Goal: Information Seeking & Learning: Learn about a topic

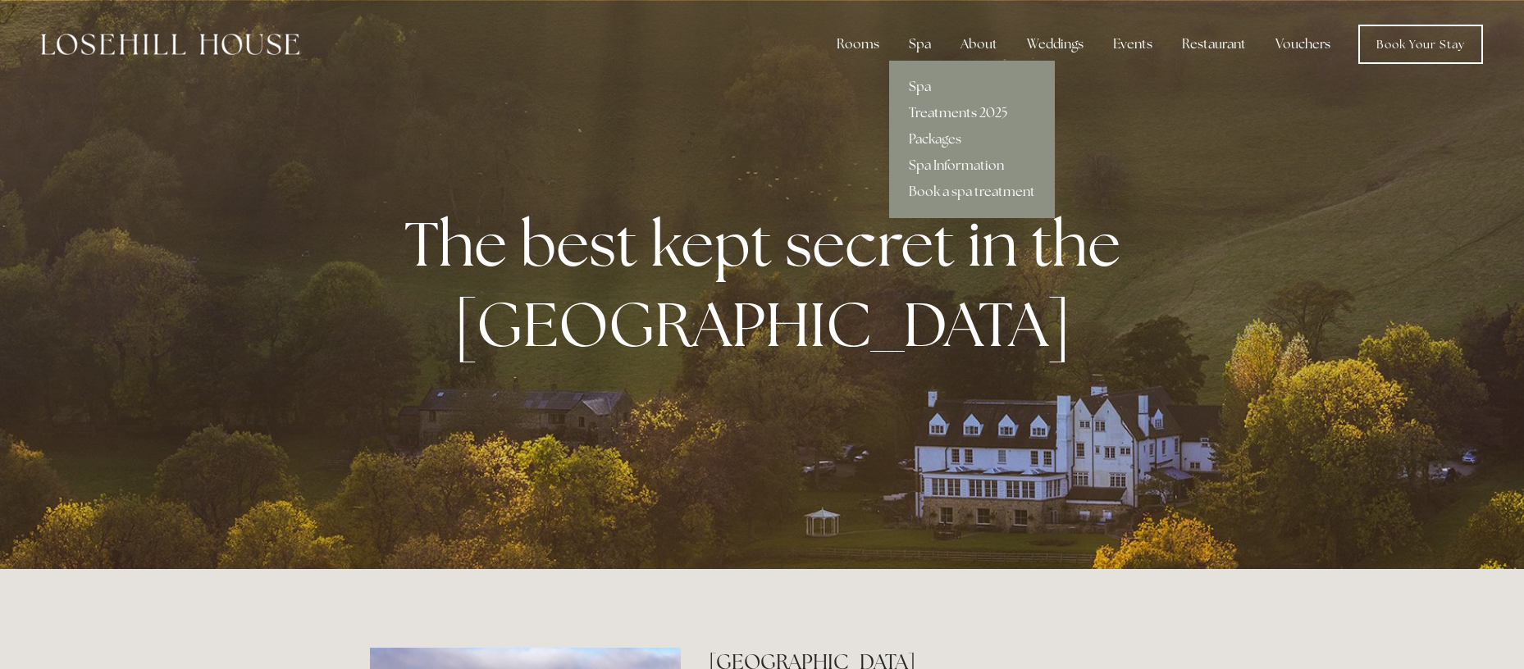
click at [943, 112] on link "Treatments 2025" at bounding box center [972, 113] width 166 height 26
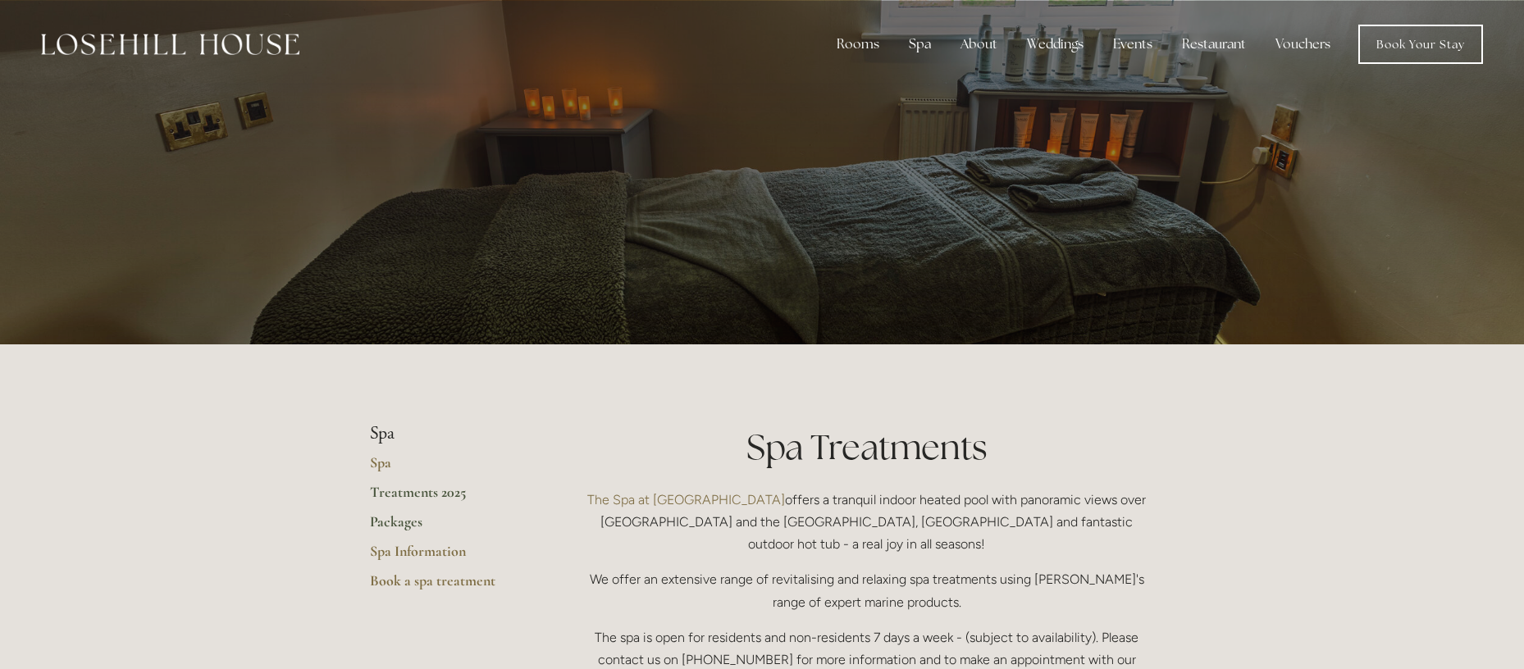
click at [414, 522] on link "Packages" at bounding box center [448, 528] width 157 height 30
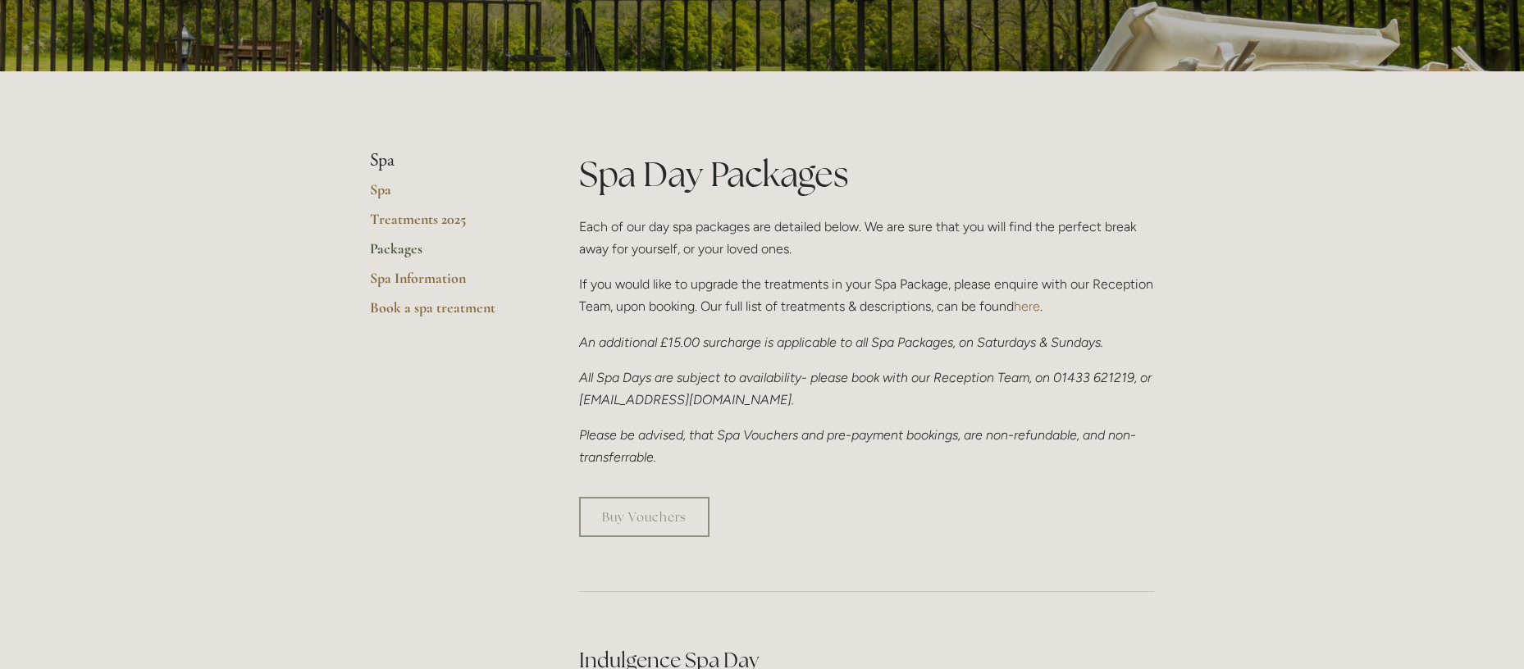
scroll to position [328, 0]
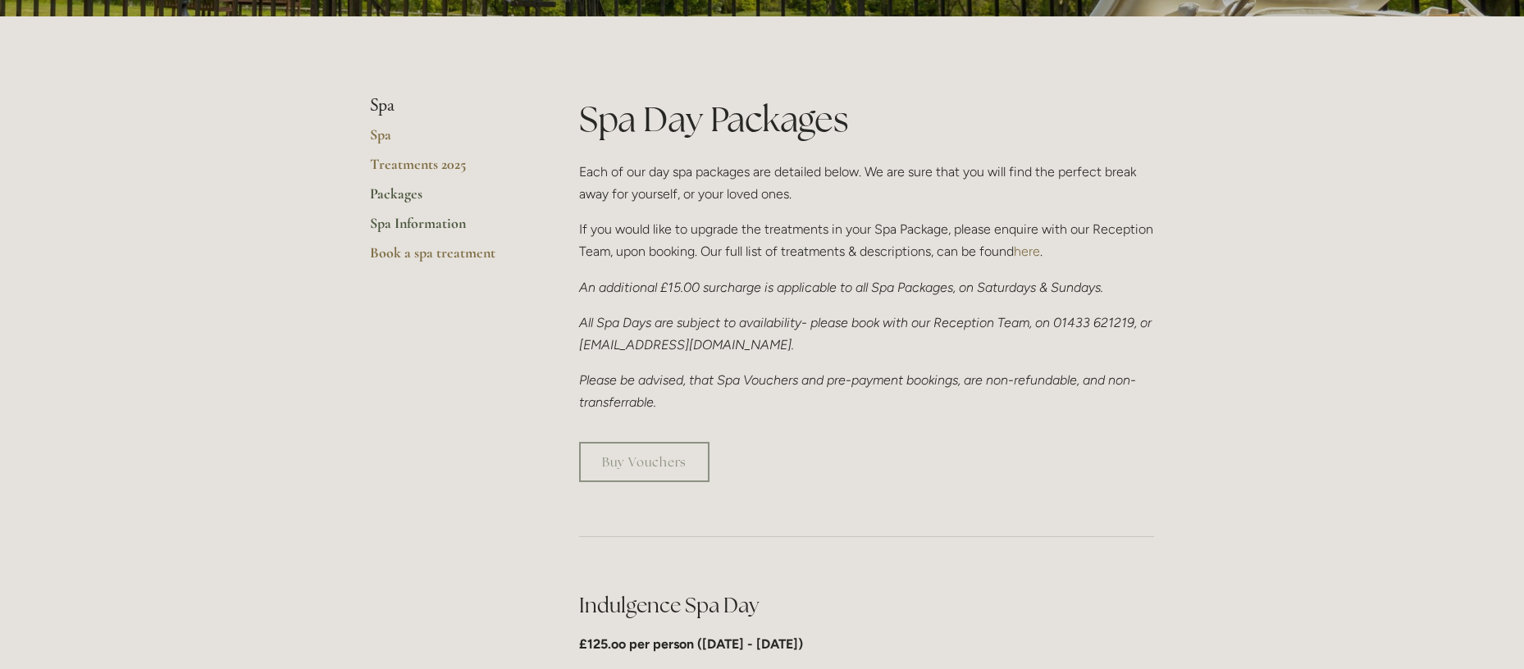
click at [453, 230] on link "Spa Information" at bounding box center [448, 229] width 157 height 30
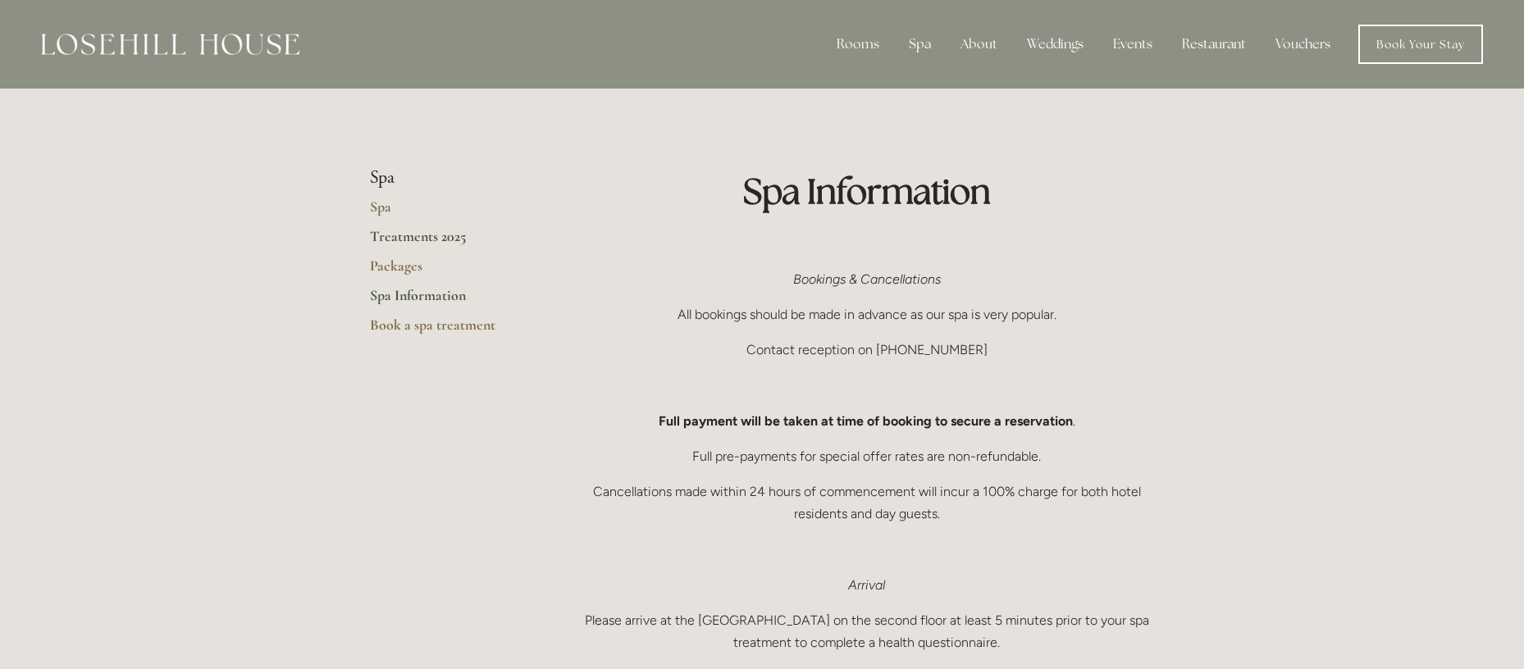
click at [426, 241] on link "Treatments 2025" at bounding box center [448, 242] width 157 height 30
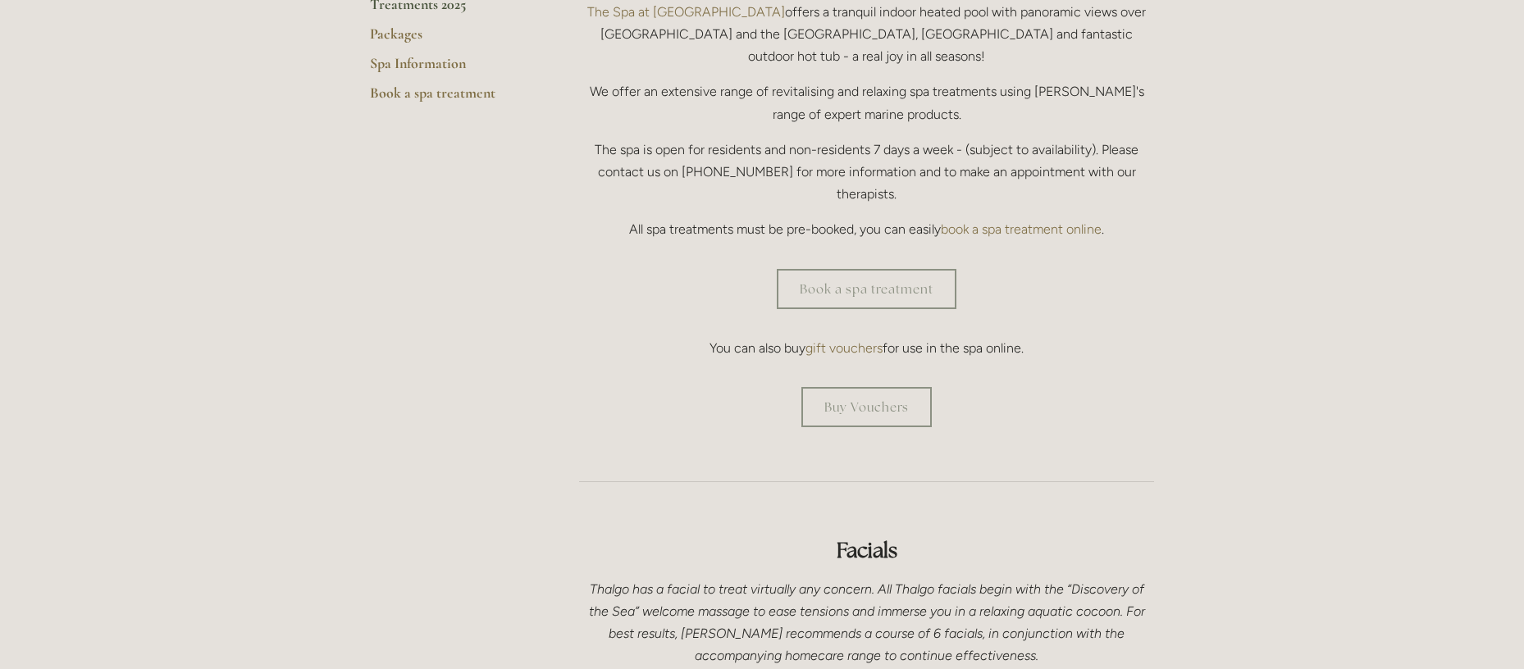
scroll to position [246, 0]
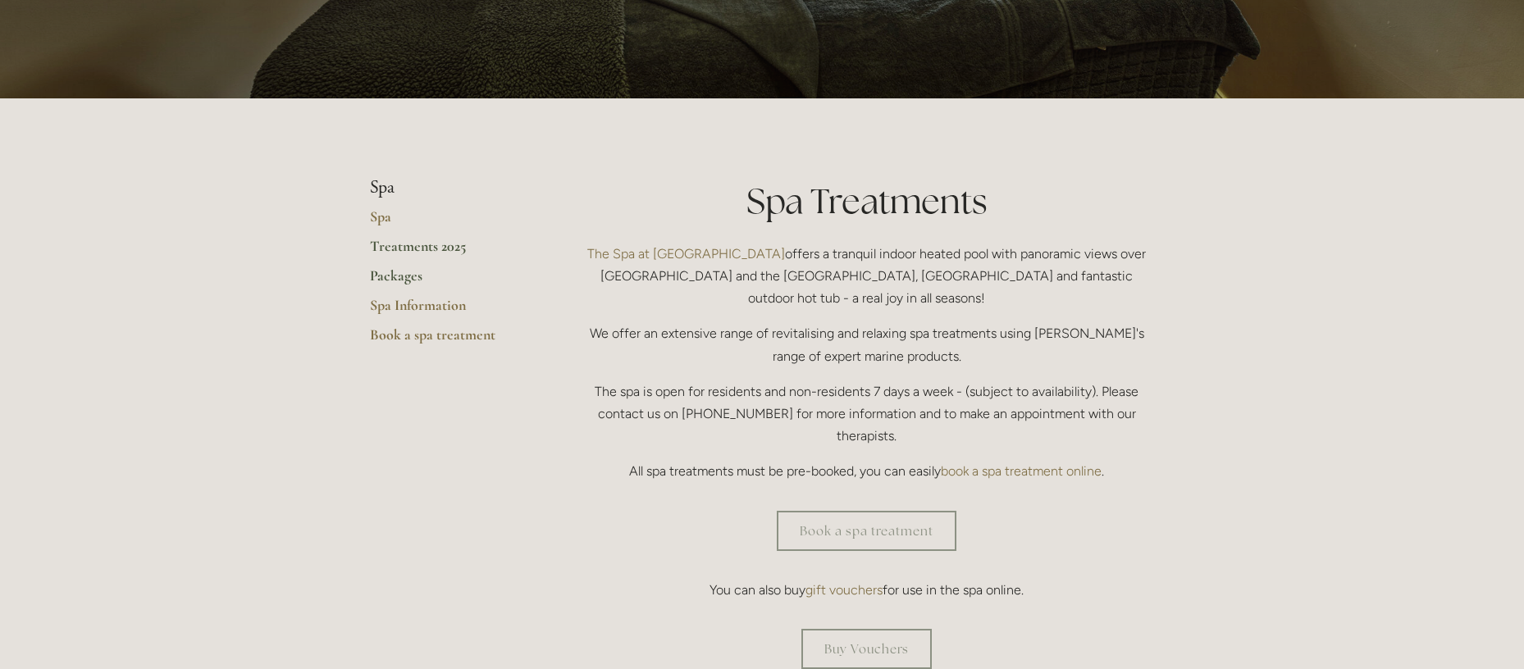
click at [413, 274] on link "Packages" at bounding box center [448, 282] width 157 height 30
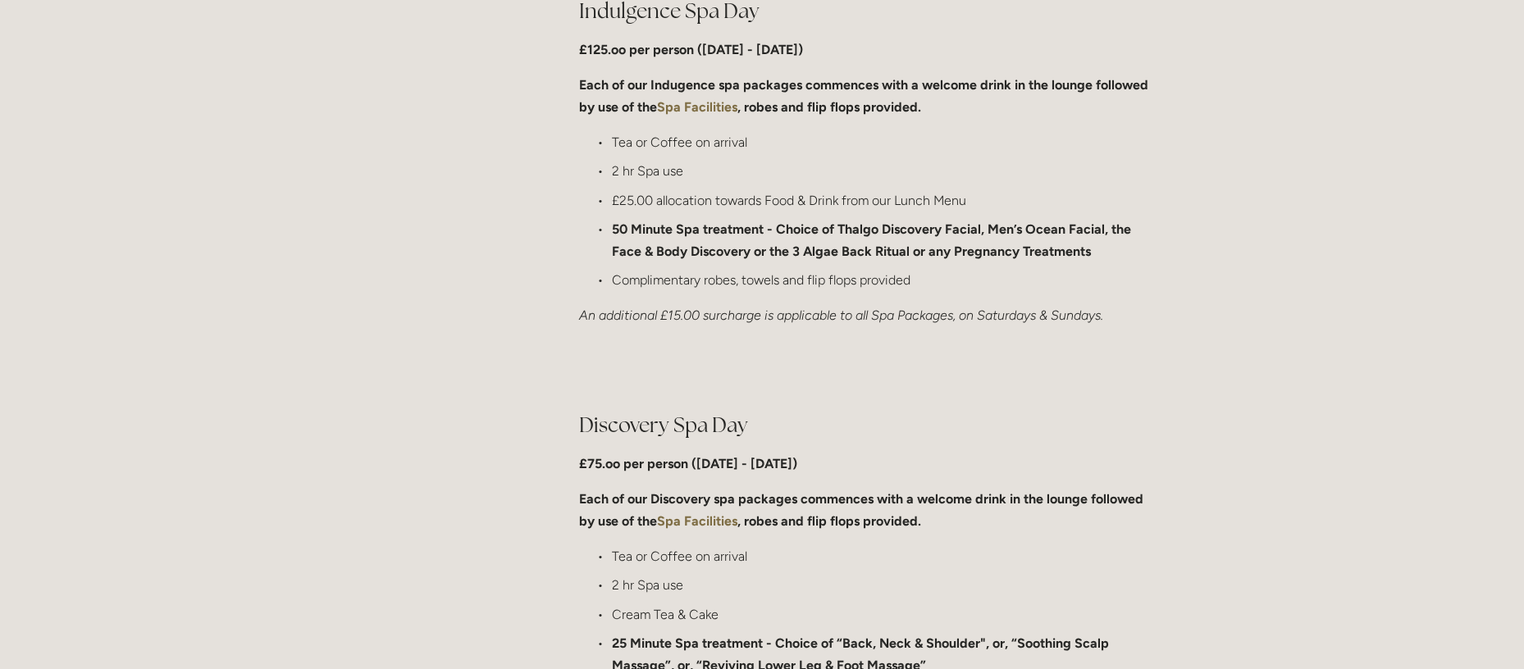
scroll to position [1148, 0]
